Goal: Check status: Check status

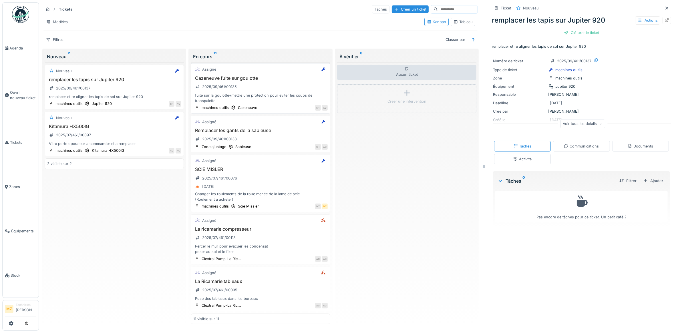
scroll to position [292, 0]
click at [272, 132] on div "Remplacer les gants de la sableuse 2025/09/461/00138" at bounding box center [260, 136] width 134 height 16
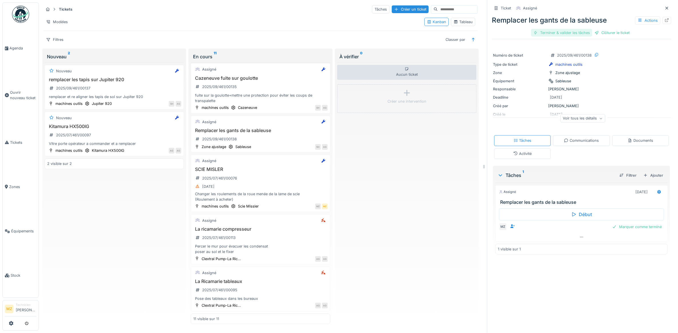
click at [568, 35] on div "Terminer & valider les tâches" at bounding box center [561, 33] width 61 height 8
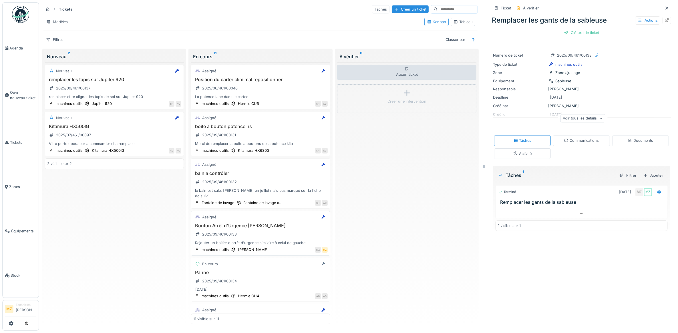
click at [260, 235] on div "Bouton Arrêt d'Urgence [PERSON_NAME] 2025/09/461/00133 Rajouter un boitier d'ar…" at bounding box center [260, 234] width 134 height 23
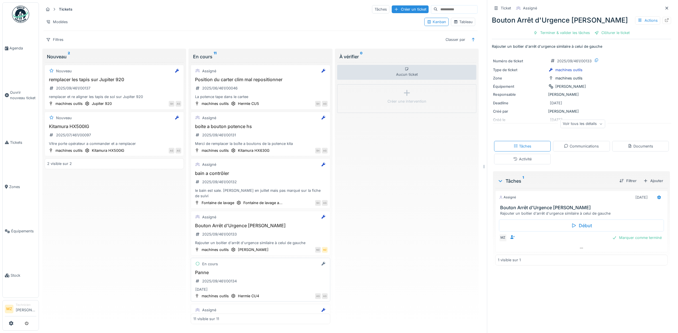
click at [250, 271] on h3 "Panne" at bounding box center [260, 272] width 134 height 5
